Goal: Navigation & Orientation: Find specific page/section

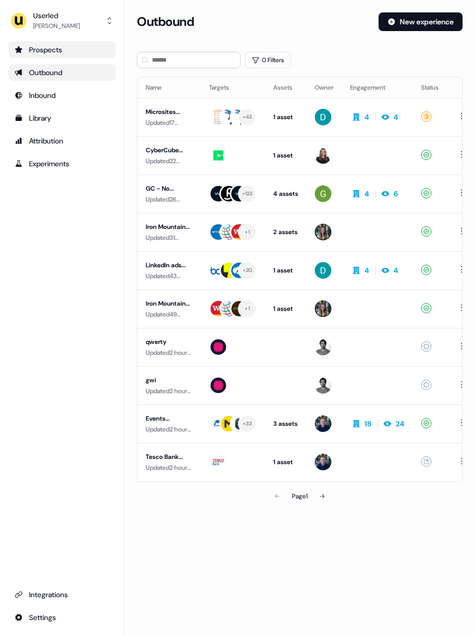
click at [60, 52] on div "Prospects" at bounding box center [62, 50] width 95 height 10
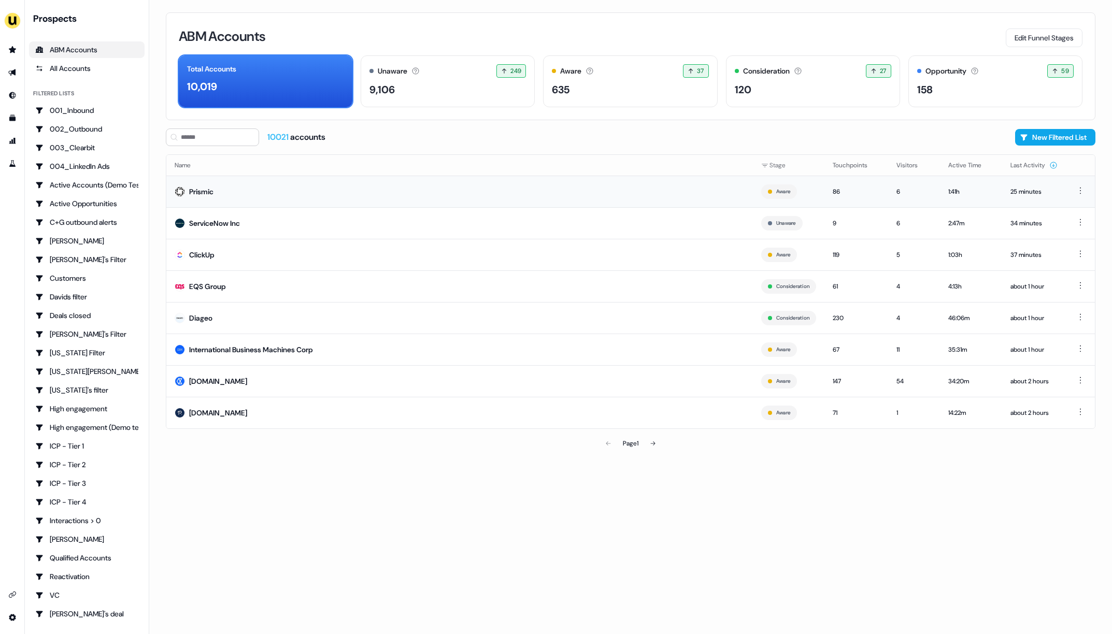
click at [239, 199] on td "Prismic" at bounding box center [459, 192] width 587 height 32
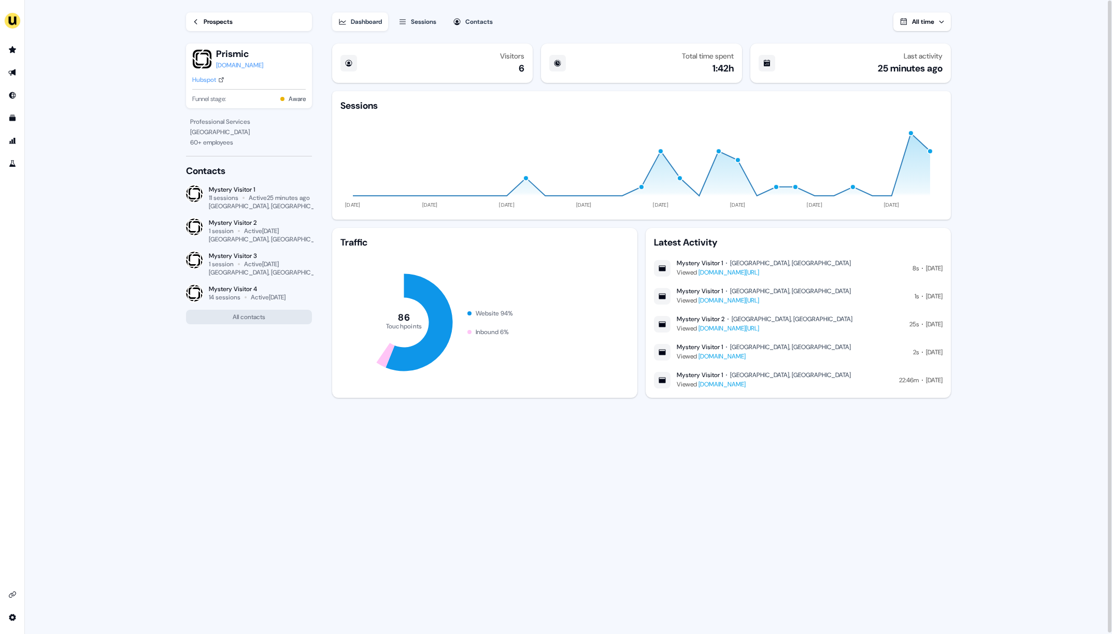
click at [296, 197] on div "Active 25 minutes ago" at bounding box center [279, 198] width 61 height 8
click at [265, 317] on button "All contacts" at bounding box center [249, 317] width 126 height 15
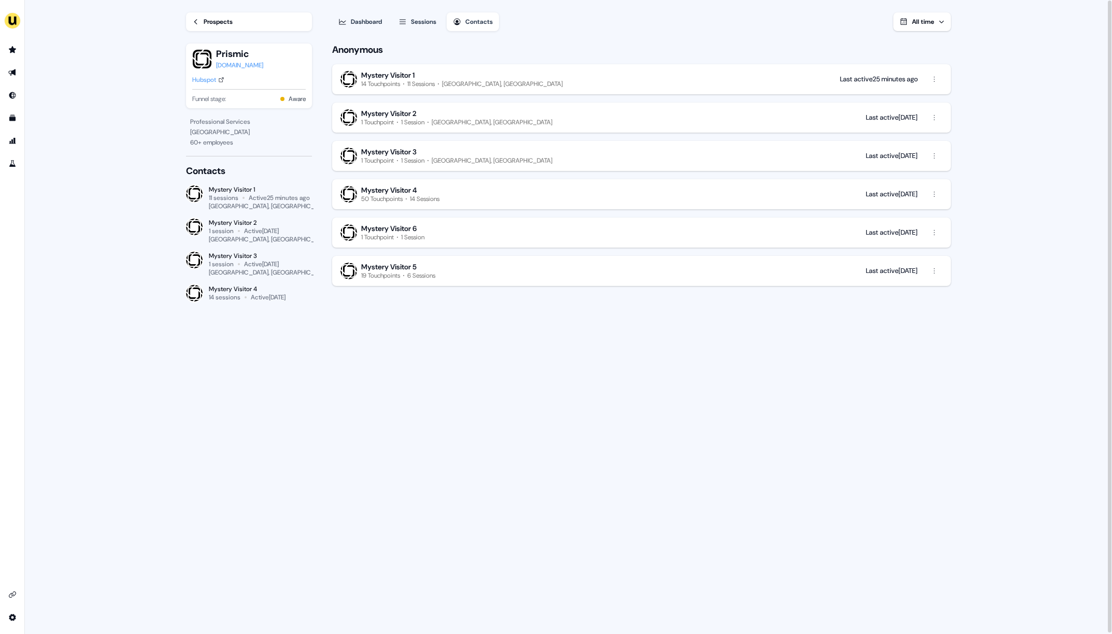
click at [474, 75] on main "Loading... Prospects Prismic prismic.io Hubspot Funnel stage: Aware Professiona…" at bounding box center [568, 317] width 1087 height 635
click at [474, 79] on html "For the best experience switch devices to a bigger screen. Go to Userled.io Loa…" at bounding box center [556, 317] width 1112 height 634
click at [474, 99] on html "For the best experience switch devices to a bigger screen. Go to Userled.io Loa…" at bounding box center [556, 317] width 1112 height 634
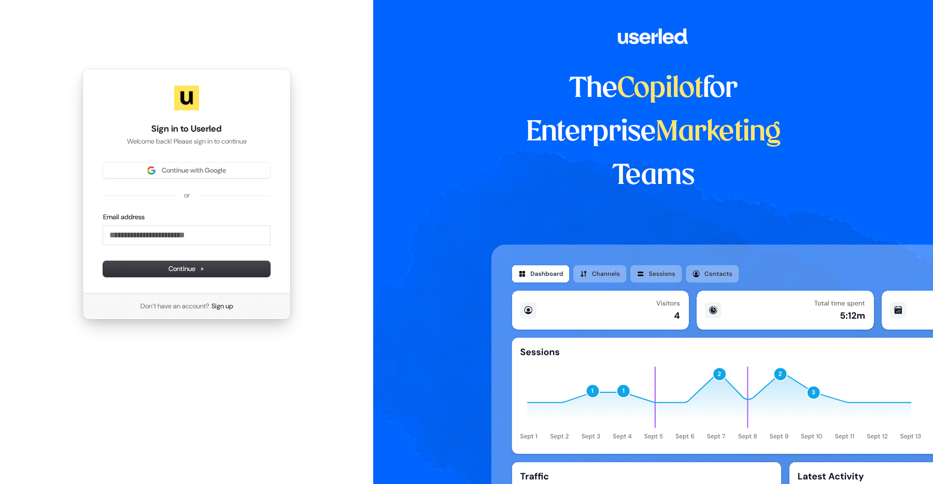
click at [373, 93] on div "The Copilot for Enterprise Marketing Teams" at bounding box center [653, 242] width 560 height 484
